Goal: Information Seeking & Learning: Learn about a topic

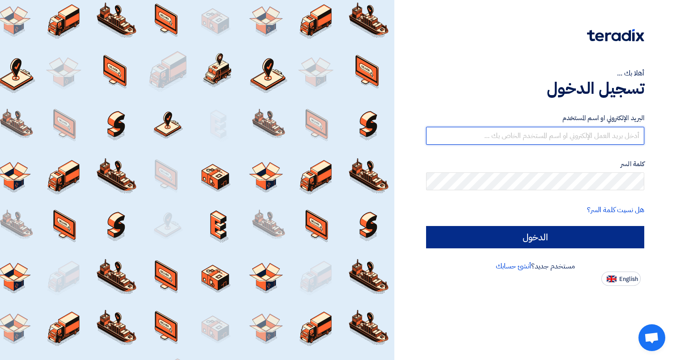
type input "[PERSON_NAME][EMAIL_ADDRESS][PERSON_NAME][DOMAIN_NAME]"
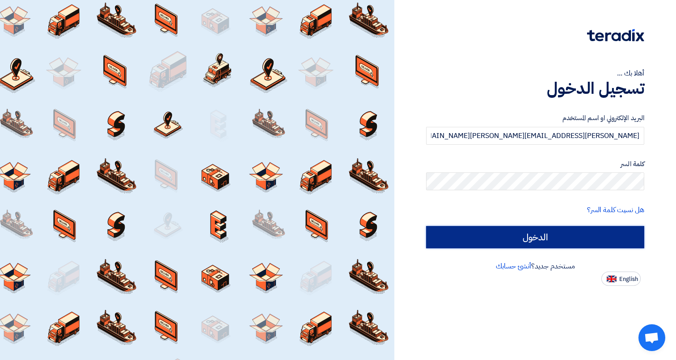
click at [575, 236] on input "الدخول" at bounding box center [535, 237] width 218 height 22
type input "Sign in"
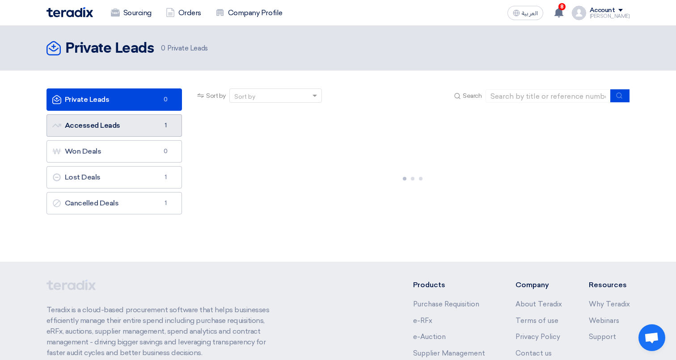
click at [170, 127] on span "1" at bounding box center [165, 125] width 11 height 9
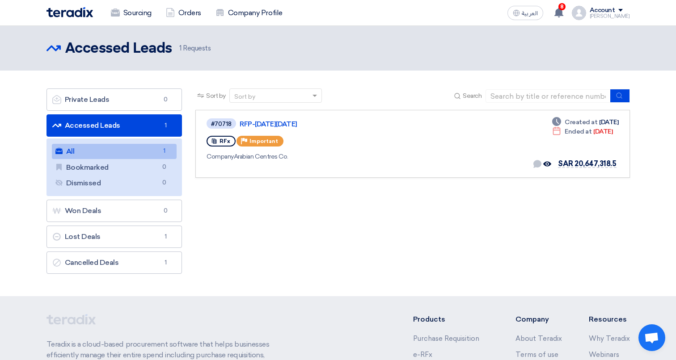
click at [143, 151] on link "All All 1" at bounding box center [114, 151] width 125 height 15
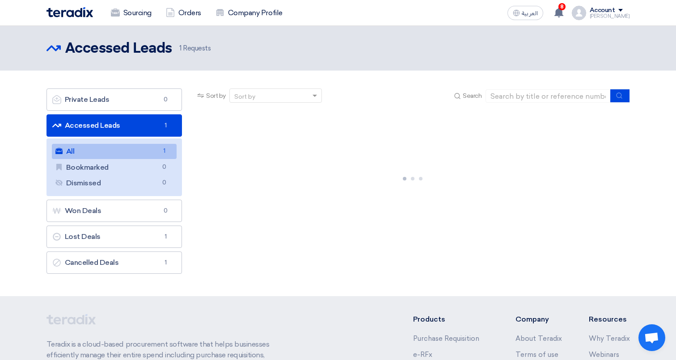
click at [148, 123] on link "Accessed Leads Accessed Leads 1" at bounding box center [114, 125] width 136 height 22
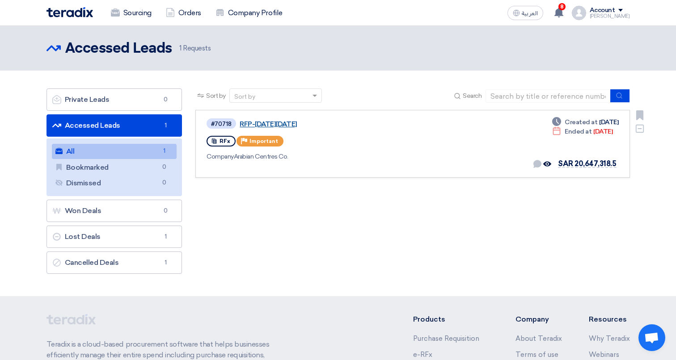
click at [295, 126] on link "RFP-[DATE][DATE]" at bounding box center [351, 124] width 223 height 8
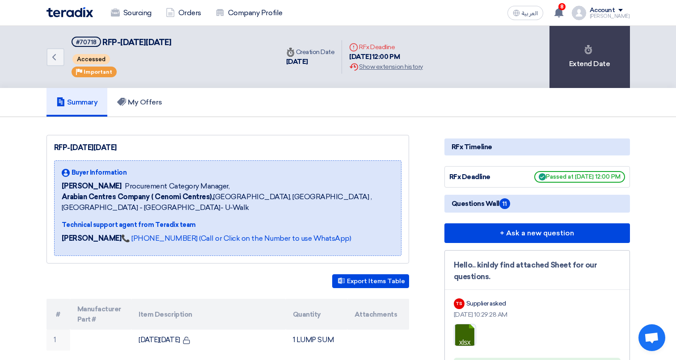
click at [574, 176] on span "Passed at [DATE] 12:00 PM" at bounding box center [579, 177] width 91 height 12
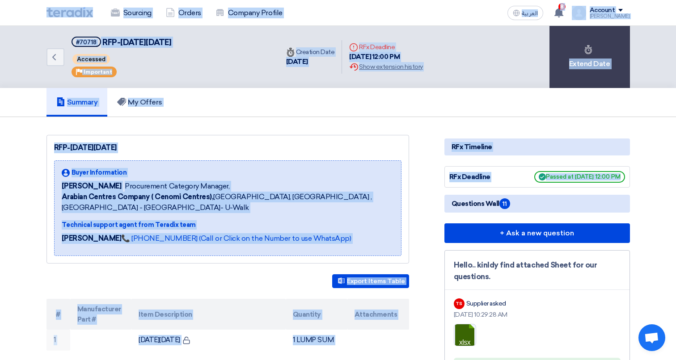
drag, startPoint x: 574, startPoint y: 176, endPoint x: 34, endPoint y: 7, distance: 565.6
click at [34, 7] on nav "Sourcing Orders Company Profile العربية ع 8 A request has been edited! - "RFP-[…" at bounding box center [338, 13] width 676 height 26
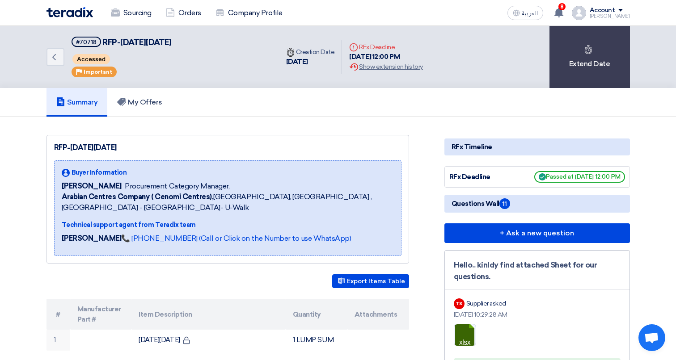
click at [34, 7] on nav "Sourcing Orders Company Profile العربية ع 8 A request has been edited! - "RFP-[…" at bounding box center [338, 13] width 676 height 26
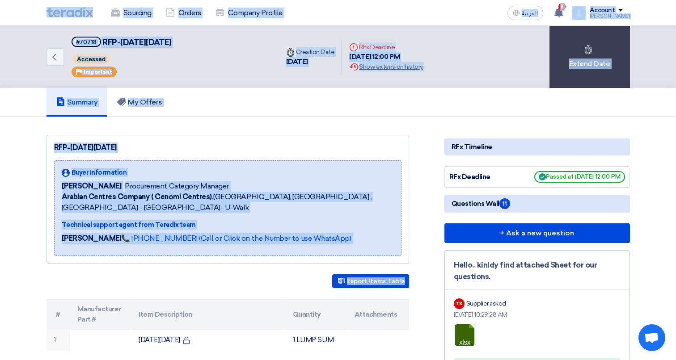
drag, startPoint x: 34, startPoint y: 7, endPoint x: 436, endPoint y: 282, distance: 486.5
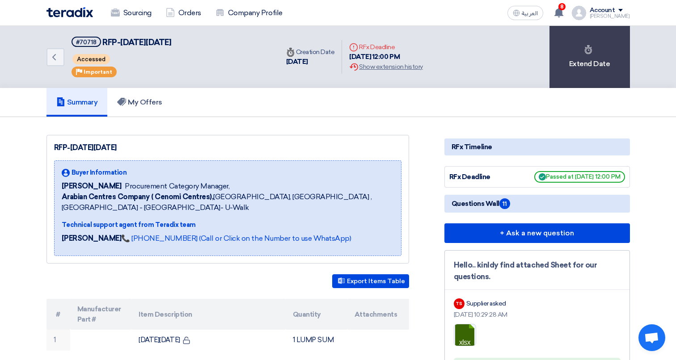
drag, startPoint x: 563, startPoint y: 119, endPoint x: 603, endPoint y: 300, distance: 185.0
click at [607, 289] on div "Hello.. kinldy find attached Sheet for our questions. TS Supplier asked [DATE] …" at bounding box center [536, 320] width 185 height 140
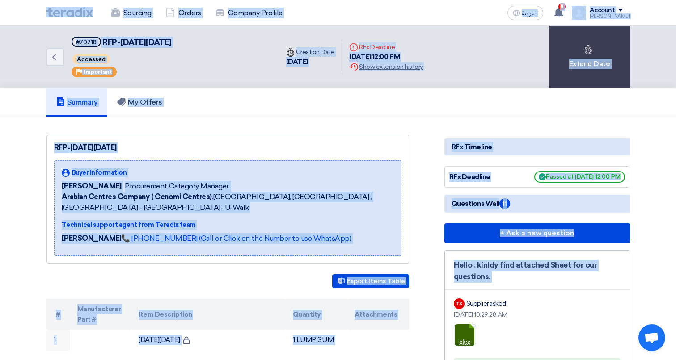
drag, startPoint x: 607, startPoint y: 289, endPoint x: 23, endPoint y: 11, distance: 647.2
click at [23, 11] on nav "Sourcing Orders Company Profile العربية ع 8 A request has been edited! - "RFP-[…" at bounding box center [338, 13] width 676 height 26
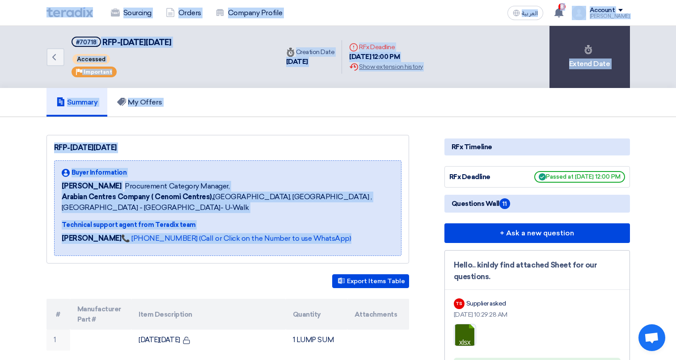
drag, startPoint x: 23, startPoint y: 12, endPoint x: 424, endPoint y: 262, distance: 472.5
